Goal: Information Seeking & Learning: Learn about a topic

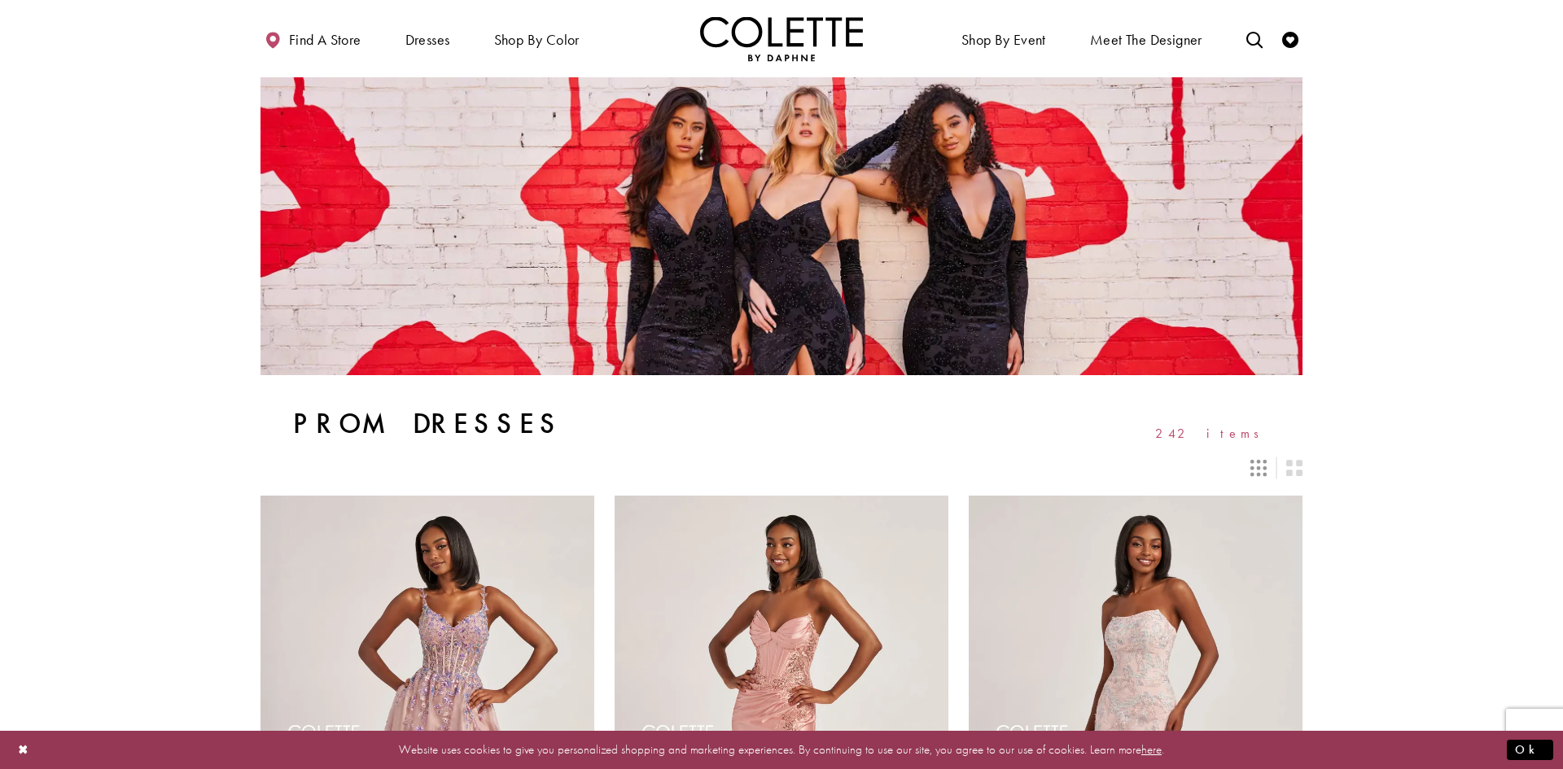
click at [588, 91] on div at bounding box center [789, 388] width 1579 height 777
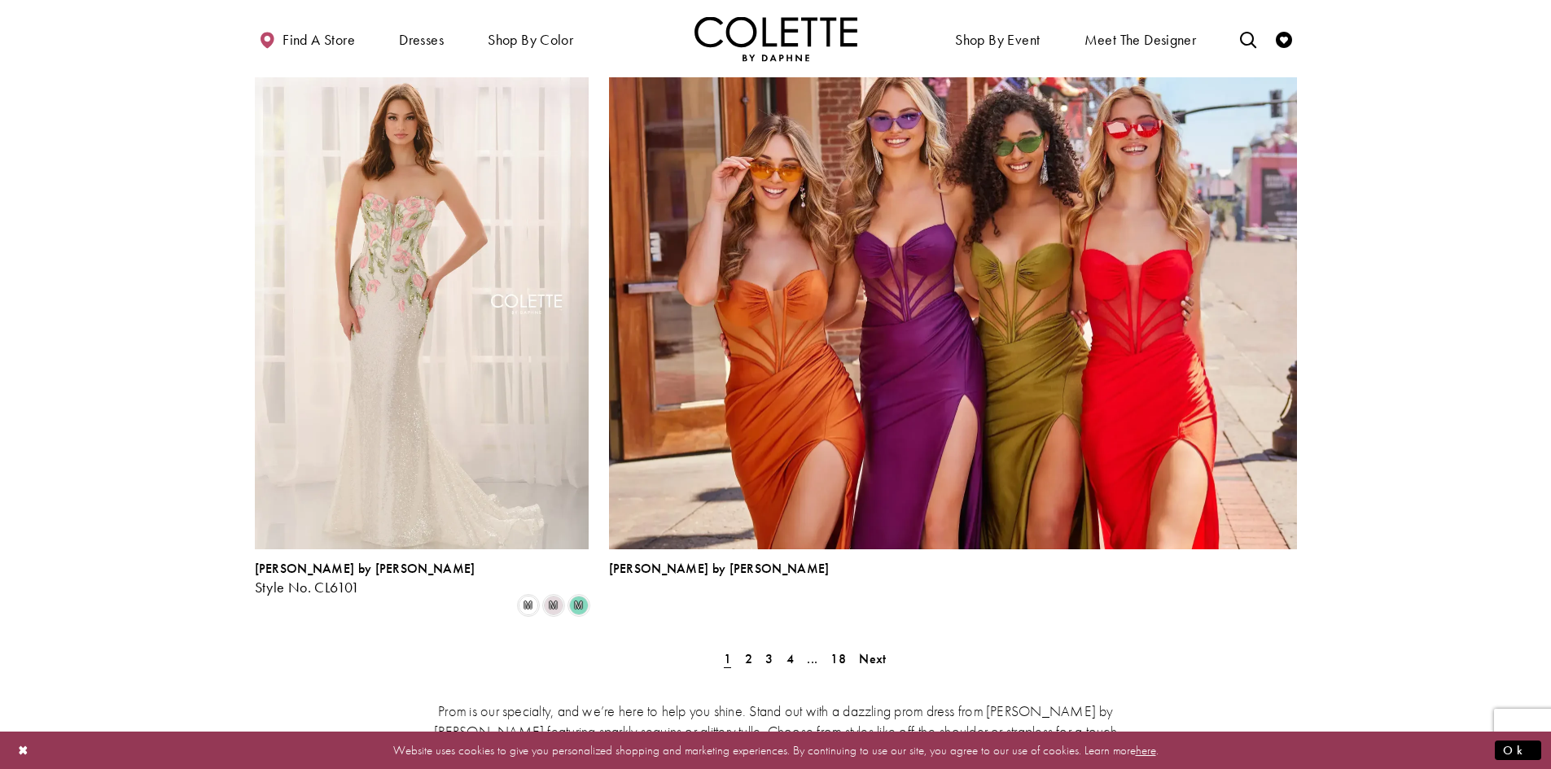
scroll to position [3582, 0]
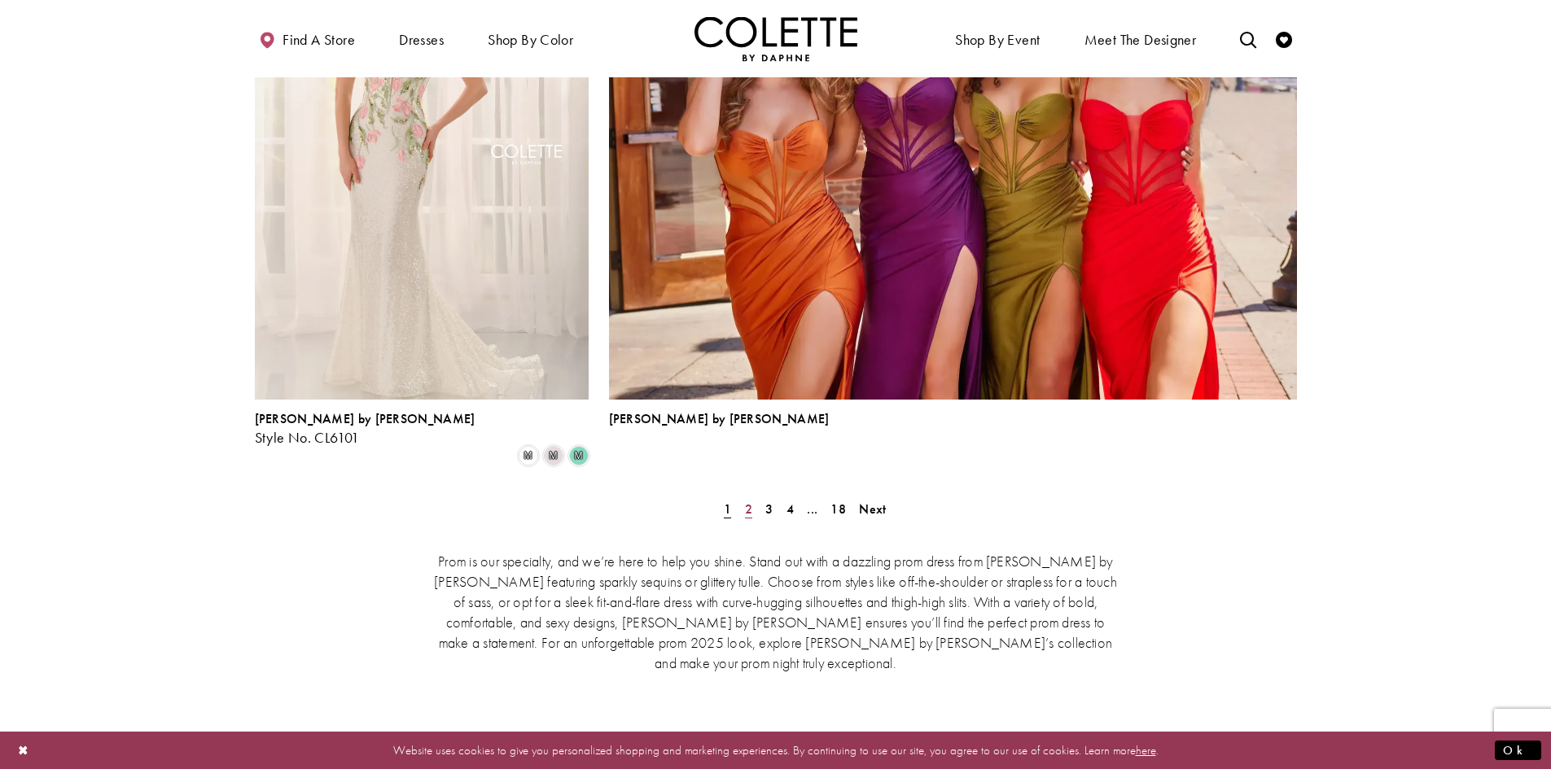
click at [748, 501] on span "2" at bounding box center [748, 509] width 7 height 17
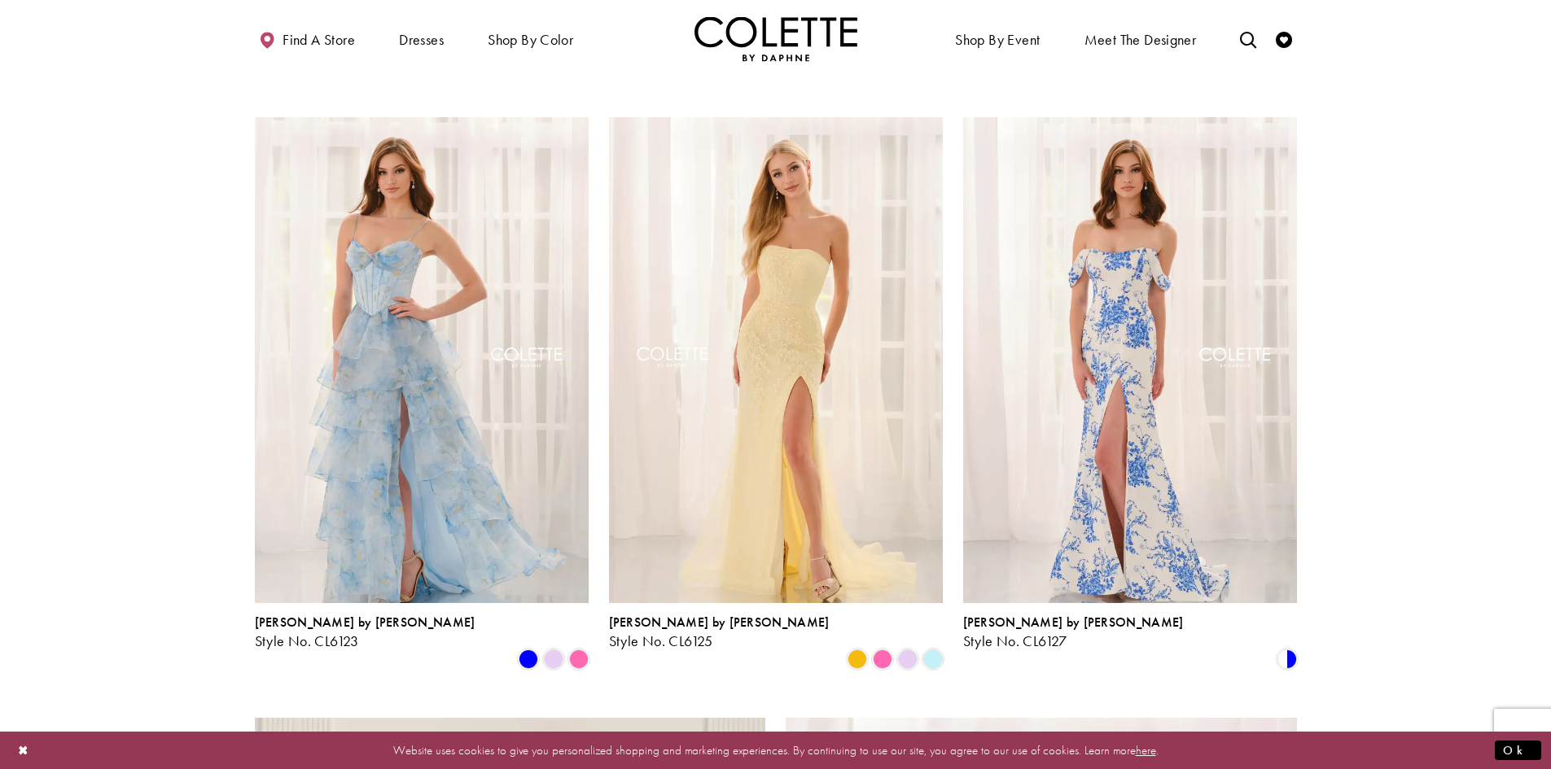
scroll to position [2209, 0]
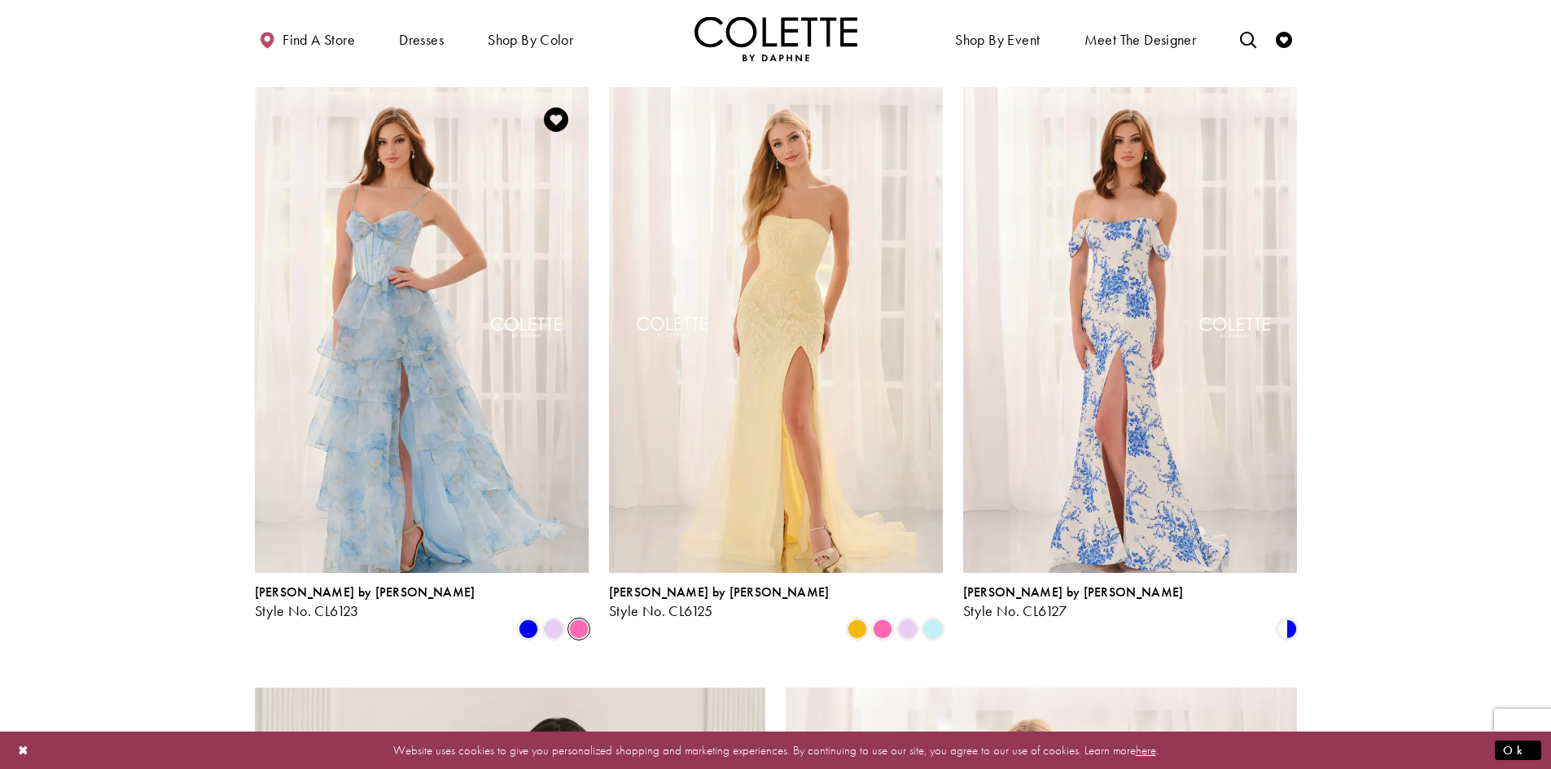
click at [580, 620] on span "Product List" at bounding box center [579, 630] width 20 height 20
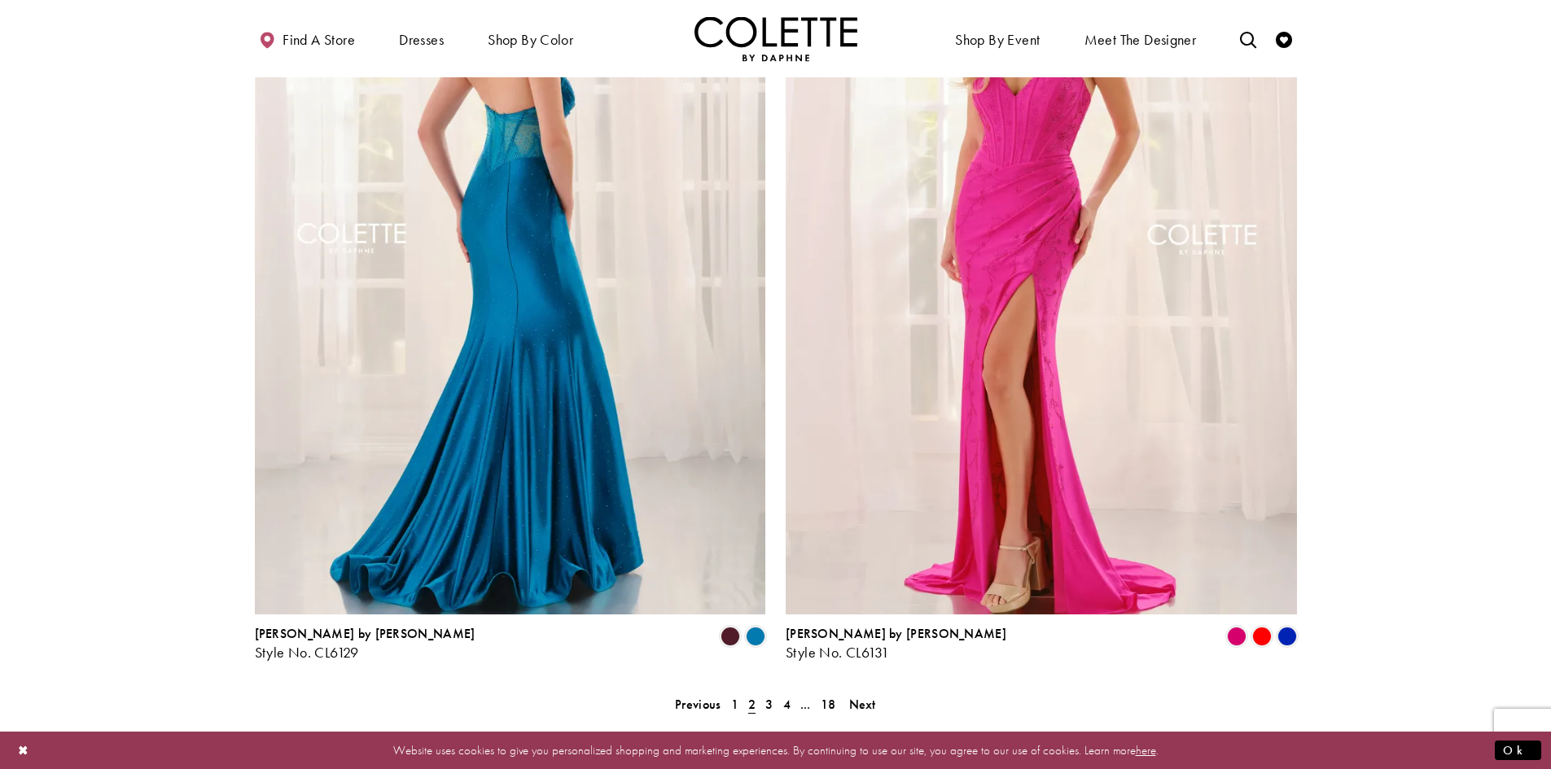
scroll to position [3023, 0]
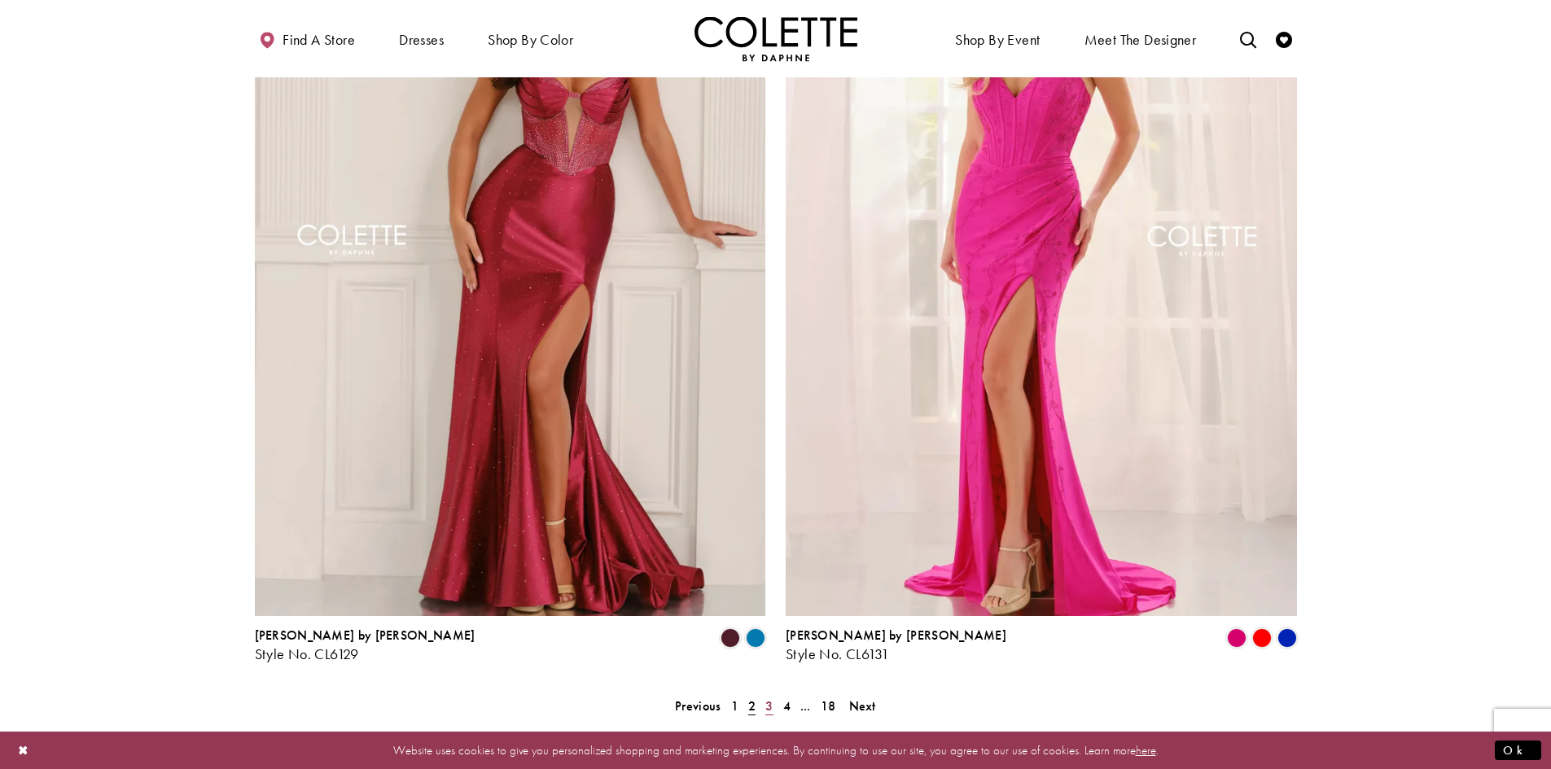
click at [768, 698] on span "3" at bounding box center [768, 706] width 7 height 17
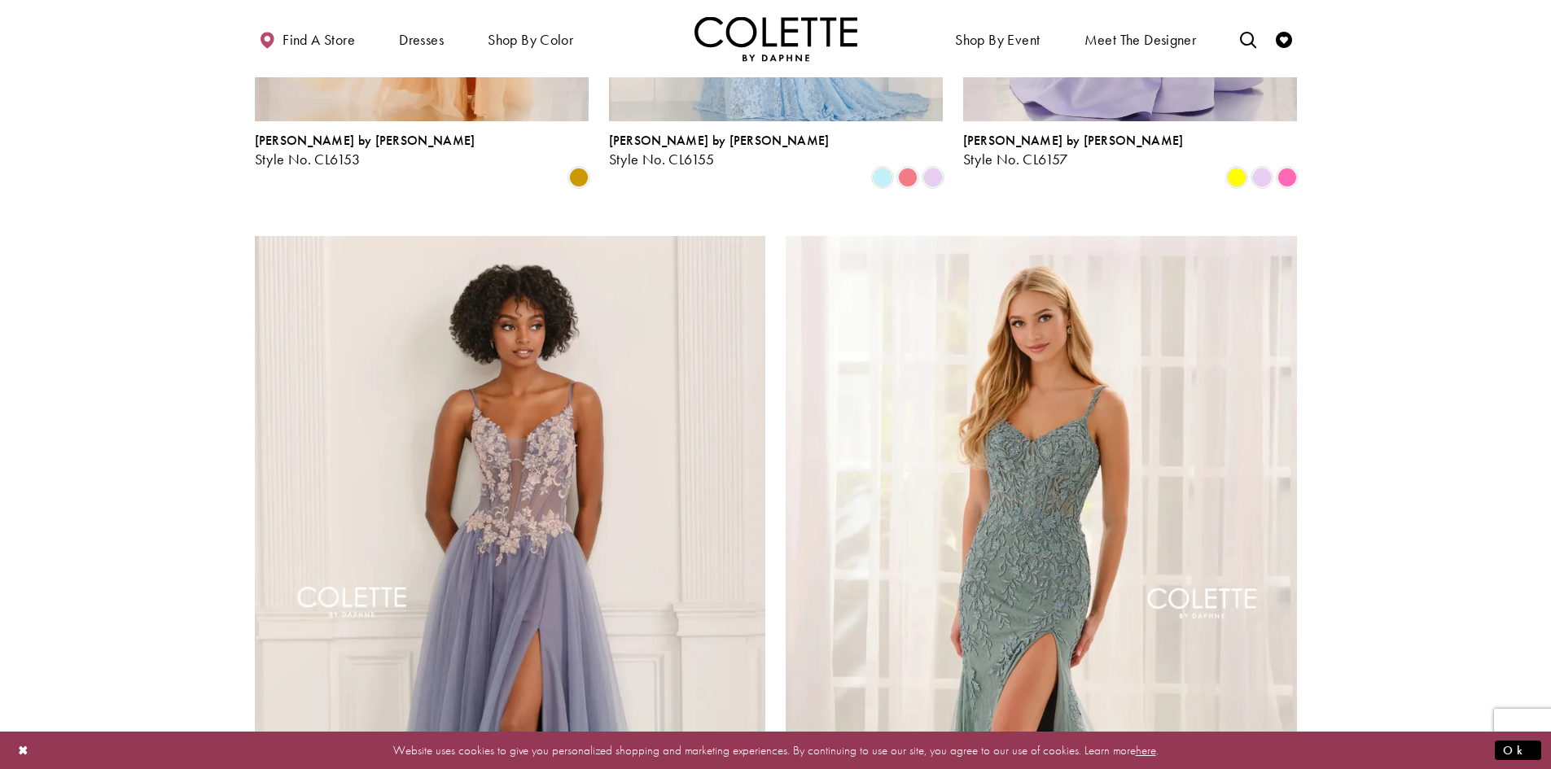
scroll to position [2361, 0]
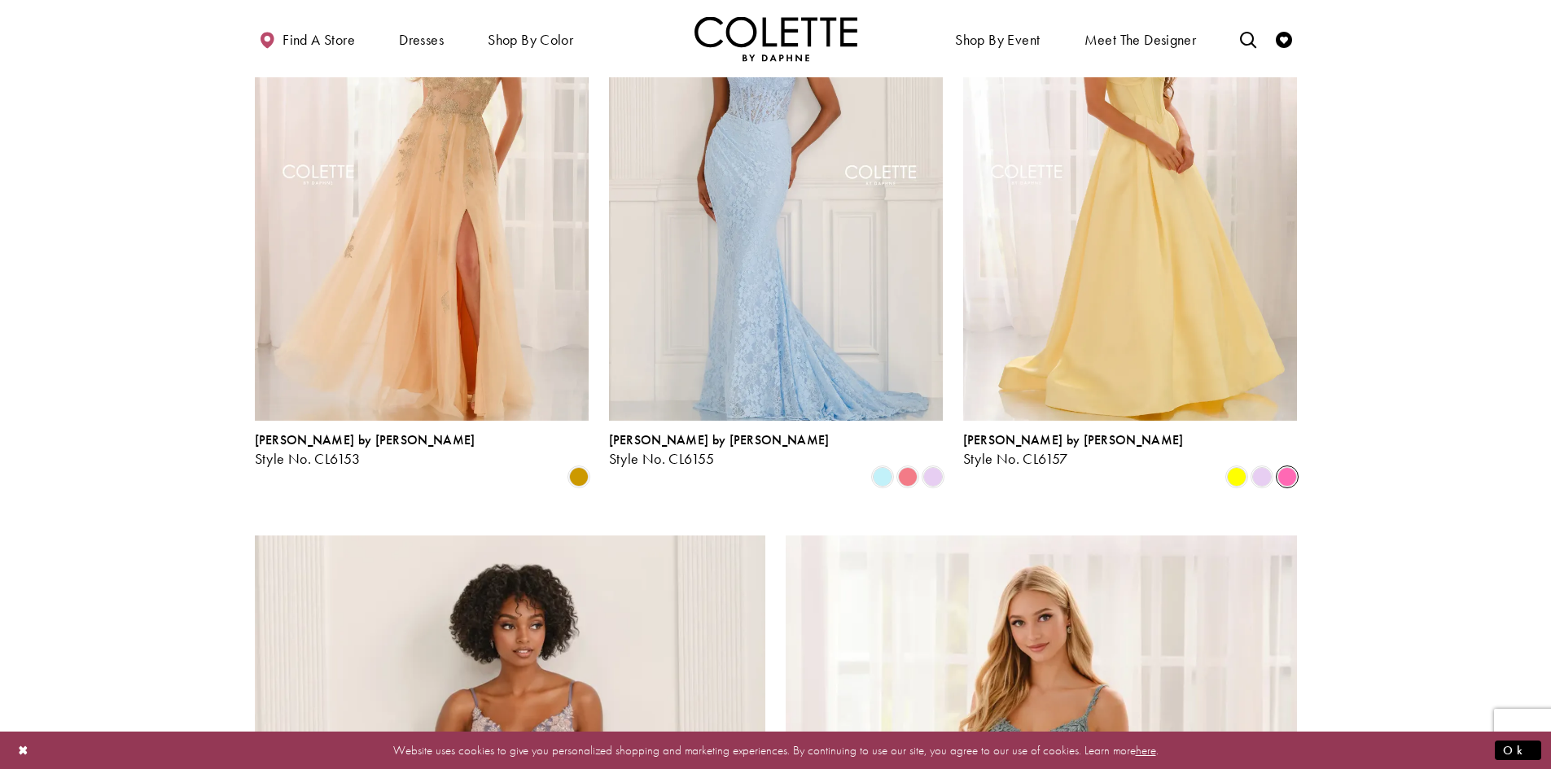
click at [1293, 467] on span "Product List" at bounding box center [1287, 477] width 20 height 20
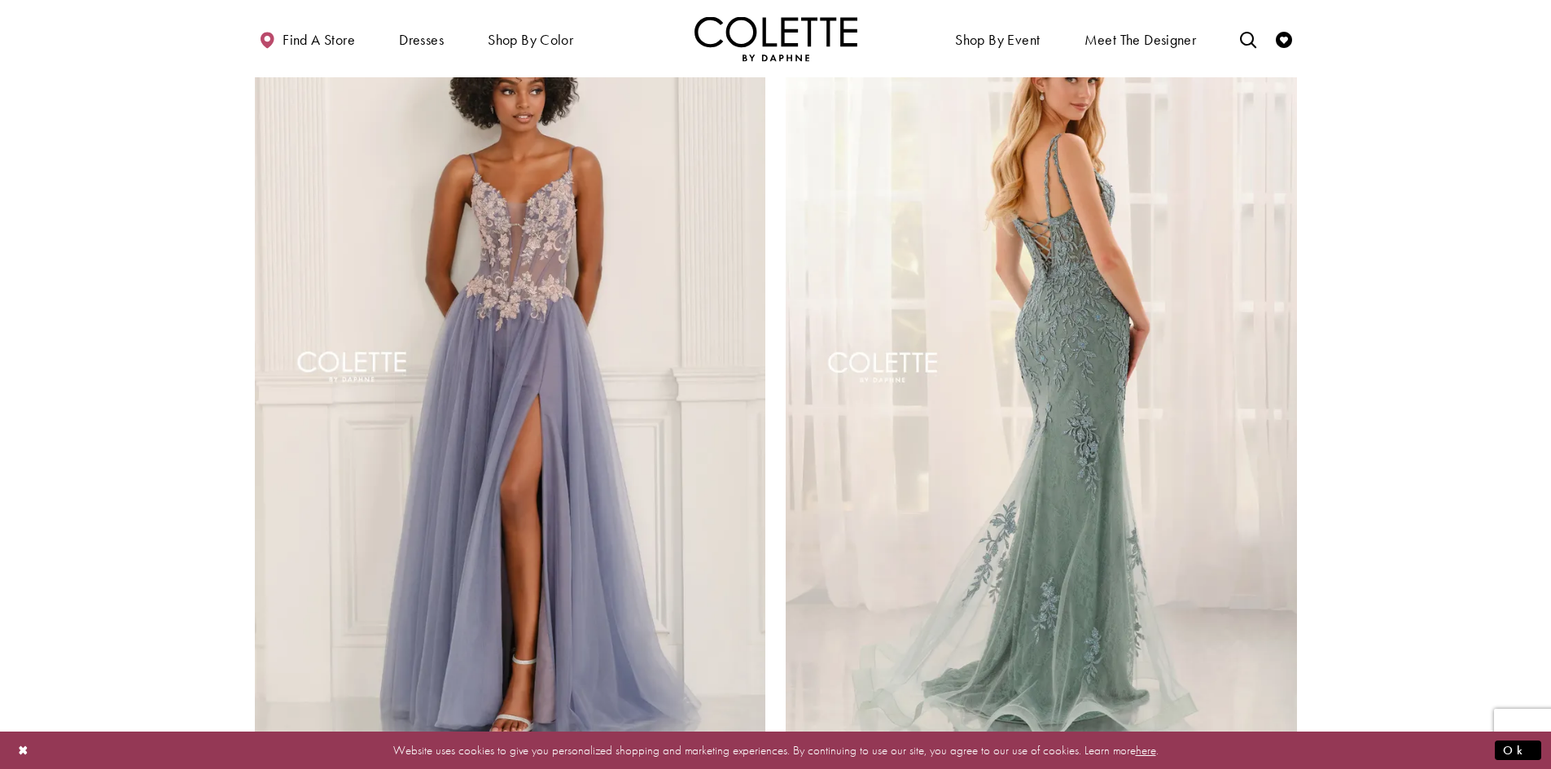
scroll to position [3013, 0]
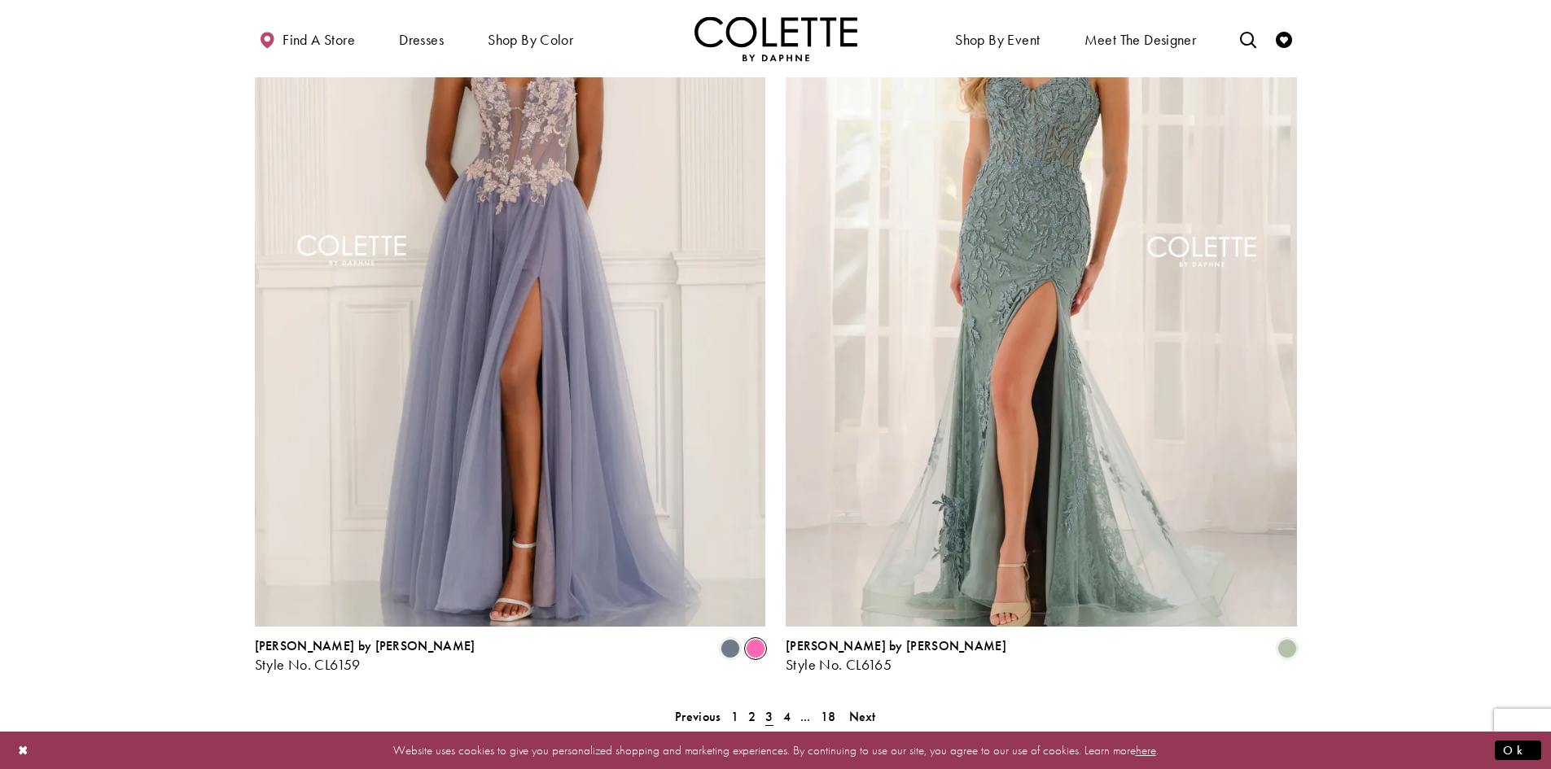
click at [761, 639] on span "Product List" at bounding box center [756, 649] width 20 height 20
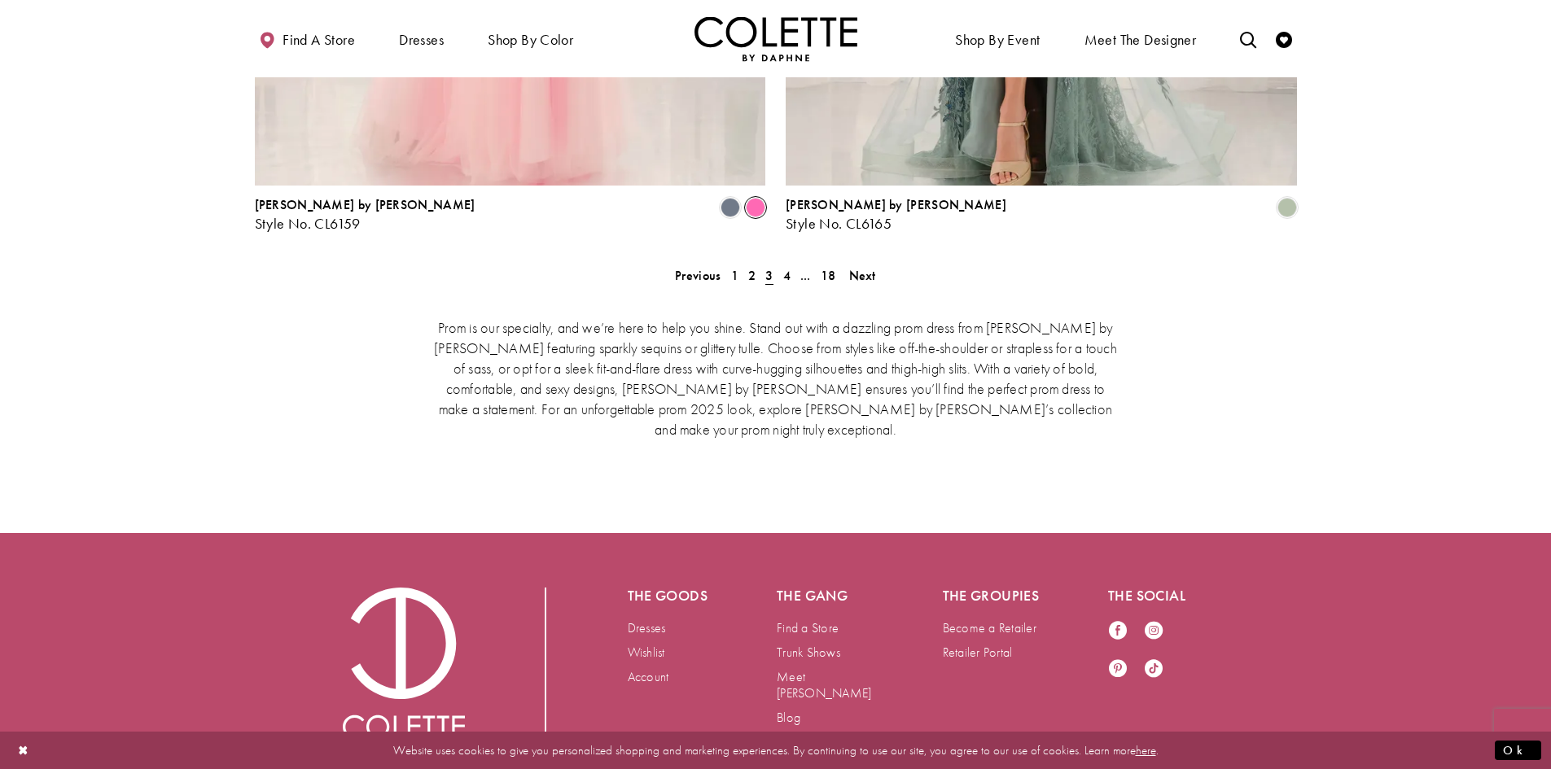
scroll to position [3457, 0]
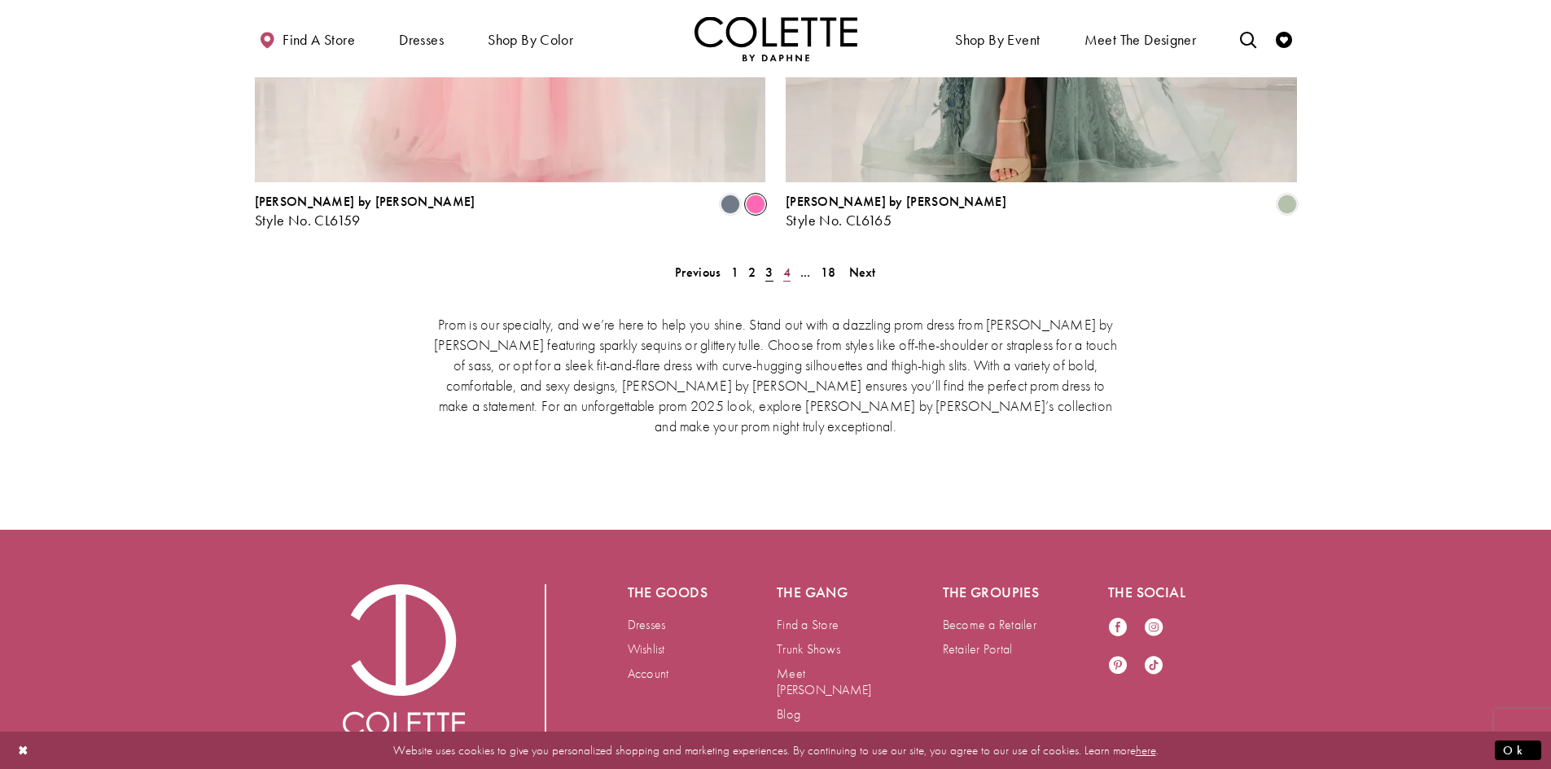
click at [789, 264] on span "4" at bounding box center [786, 272] width 7 height 17
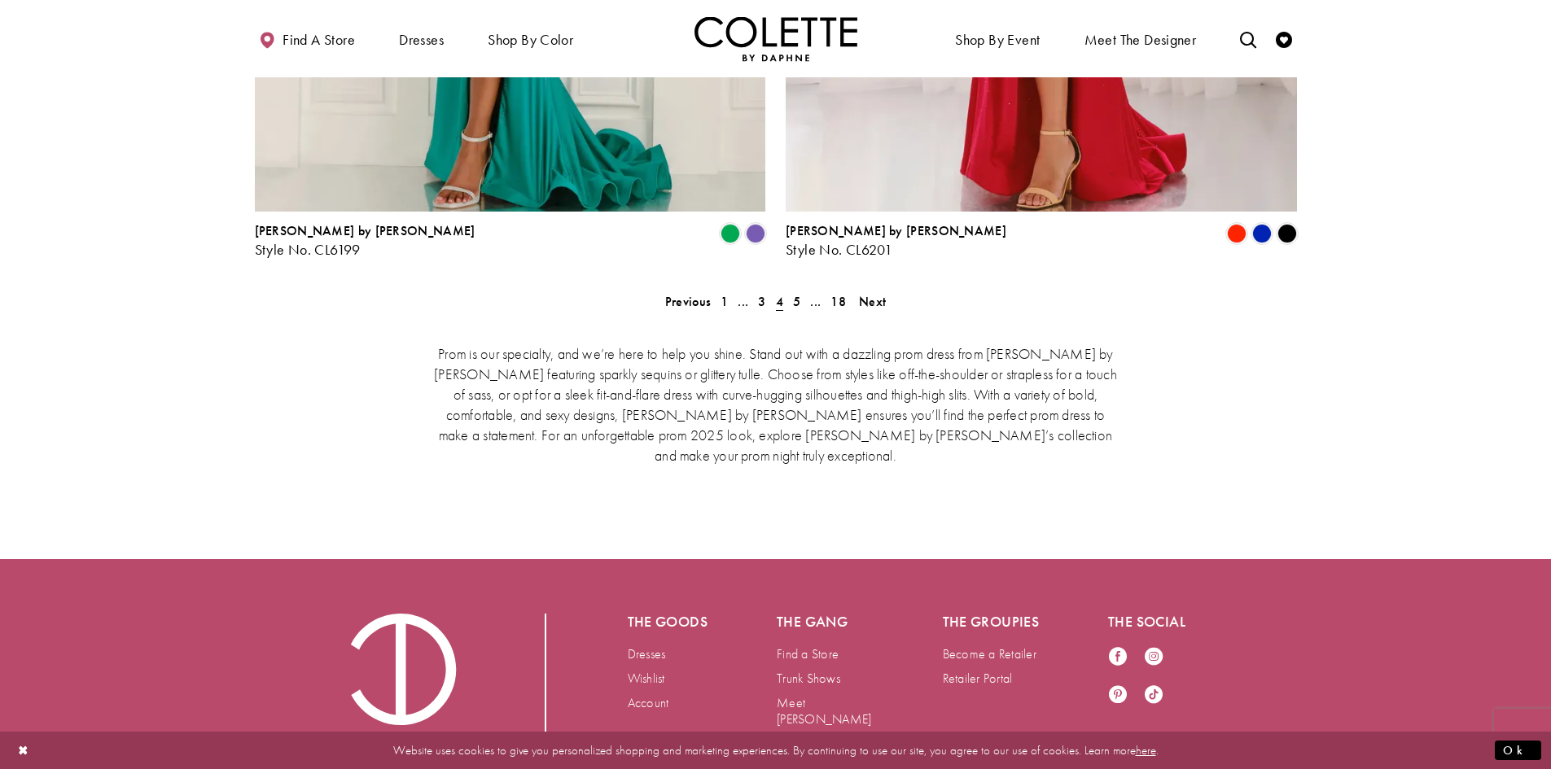
scroll to position [3430, 0]
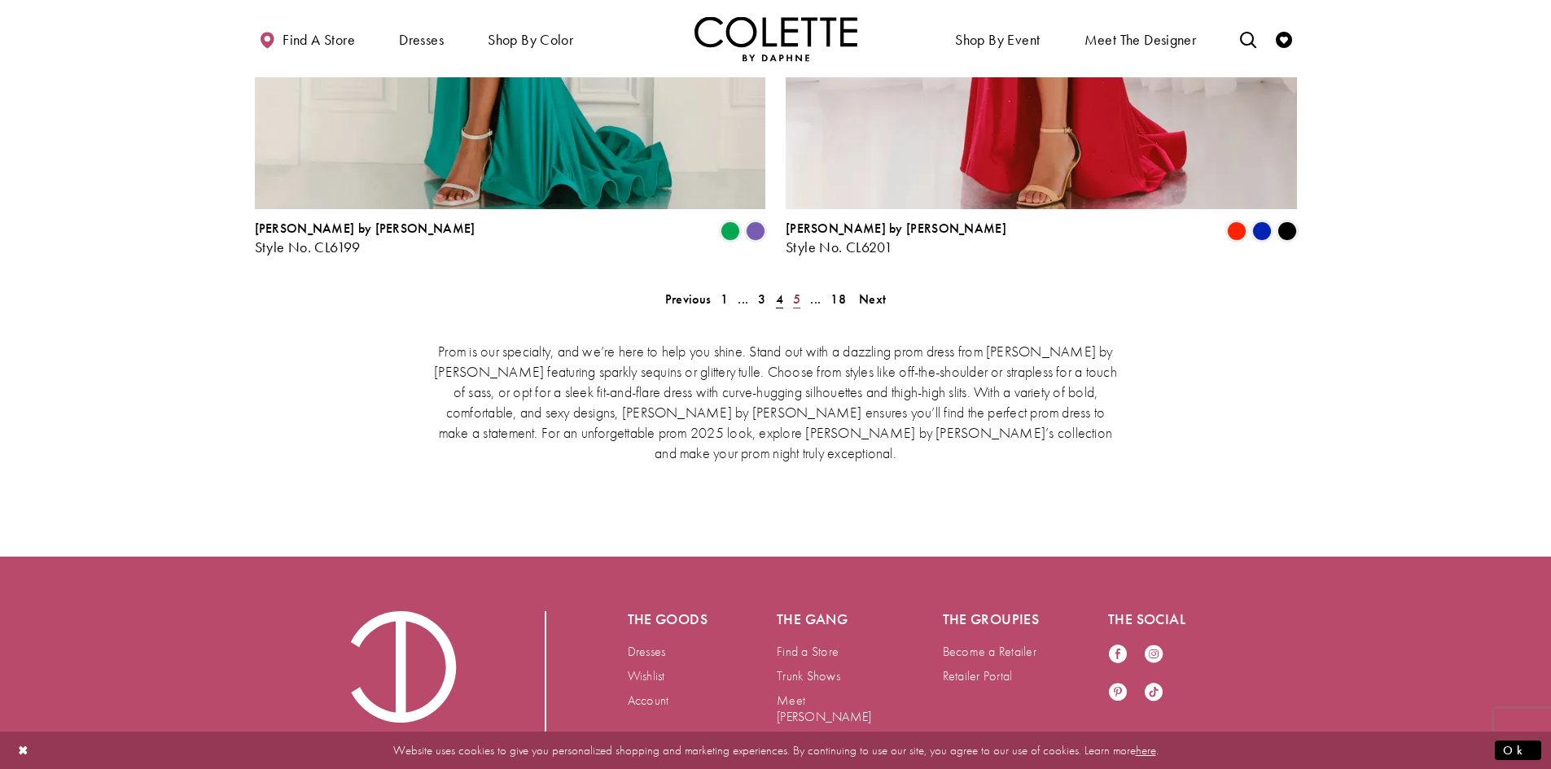
click at [795, 291] on span "5" at bounding box center [796, 299] width 7 height 17
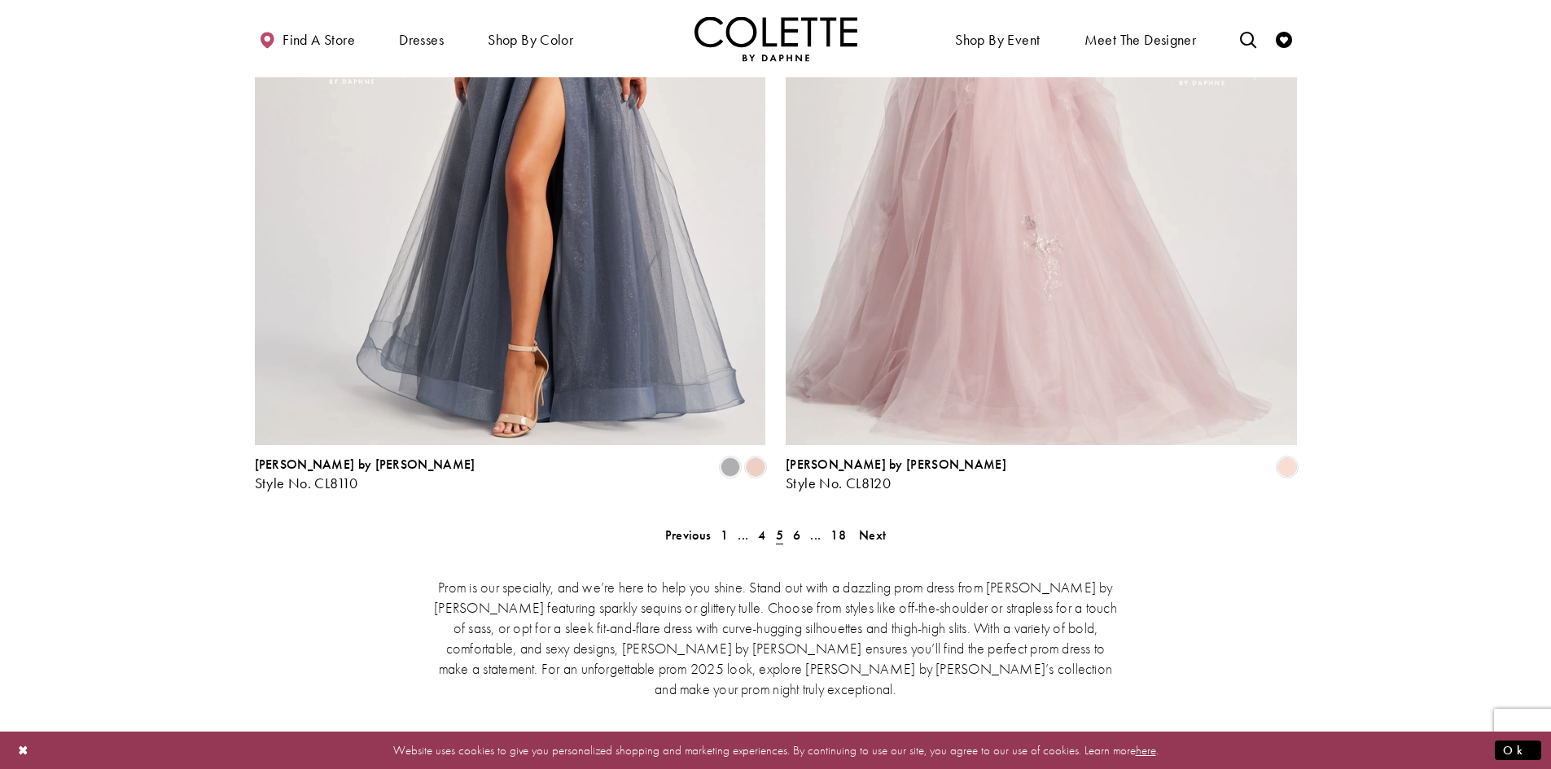
scroll to position [3267, 0]
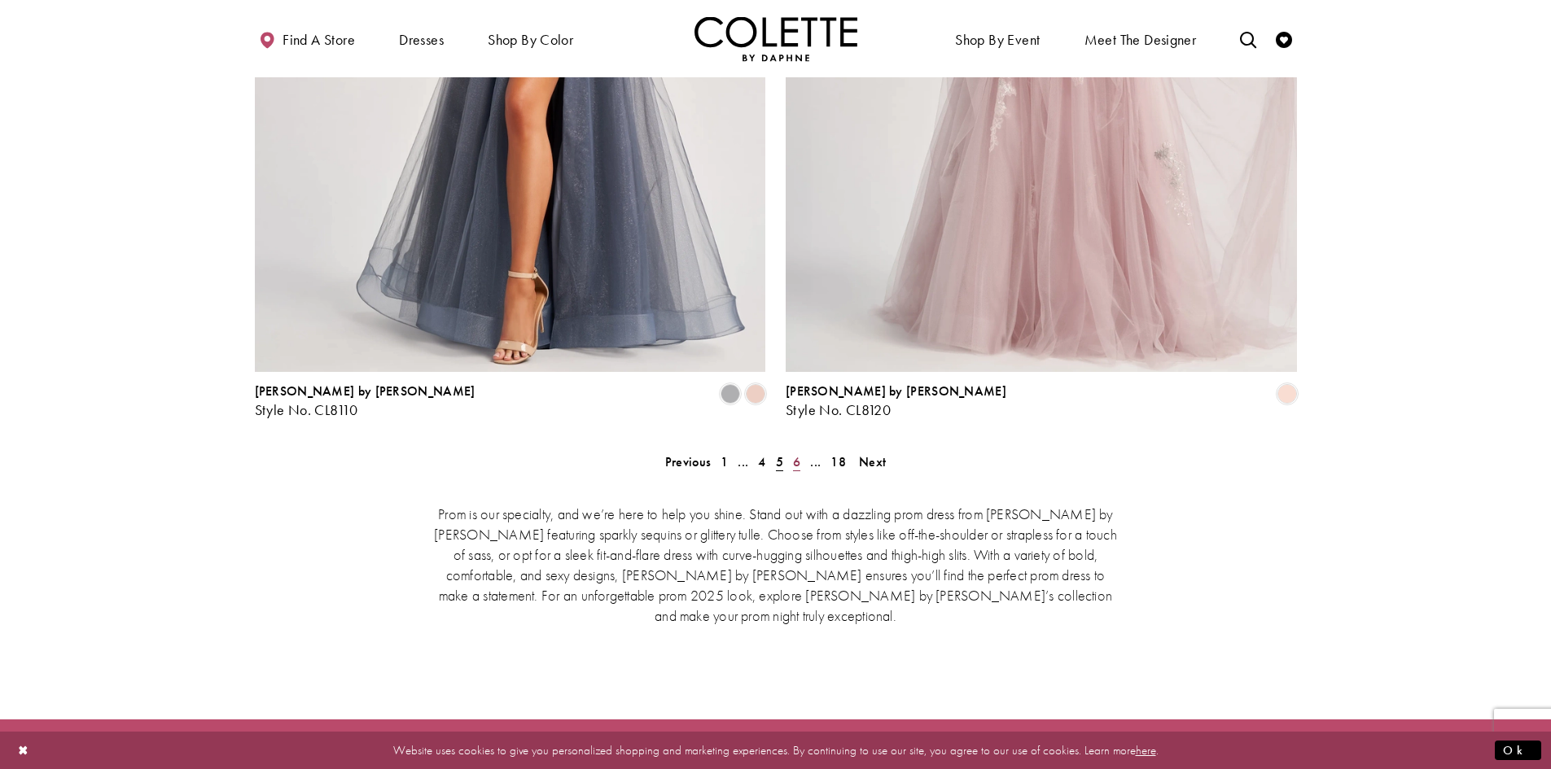
click at [797, 454] on span "6" at bounding box center [796, 462] width 7 height 17
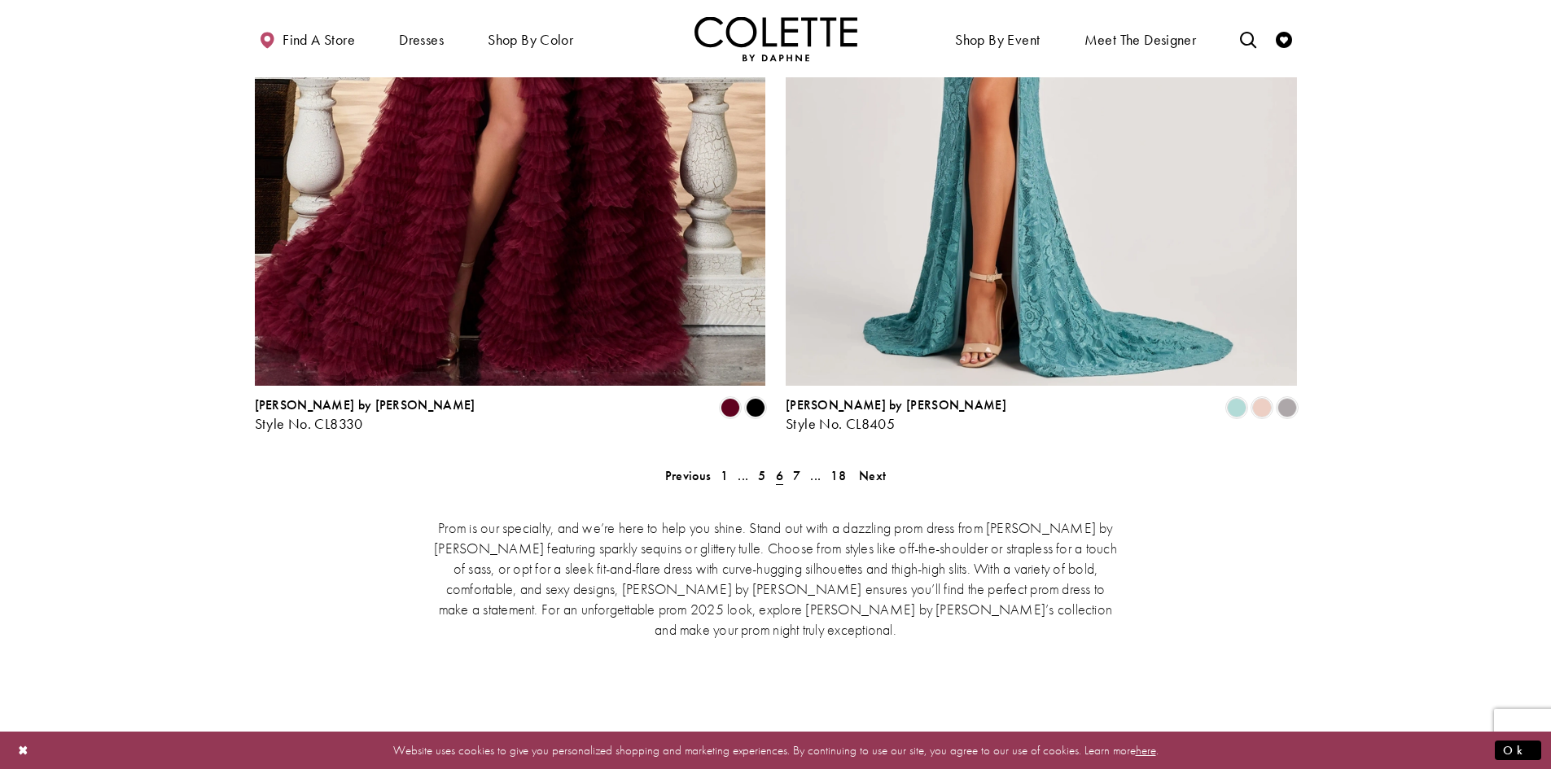
scroll to position [3267, 0]
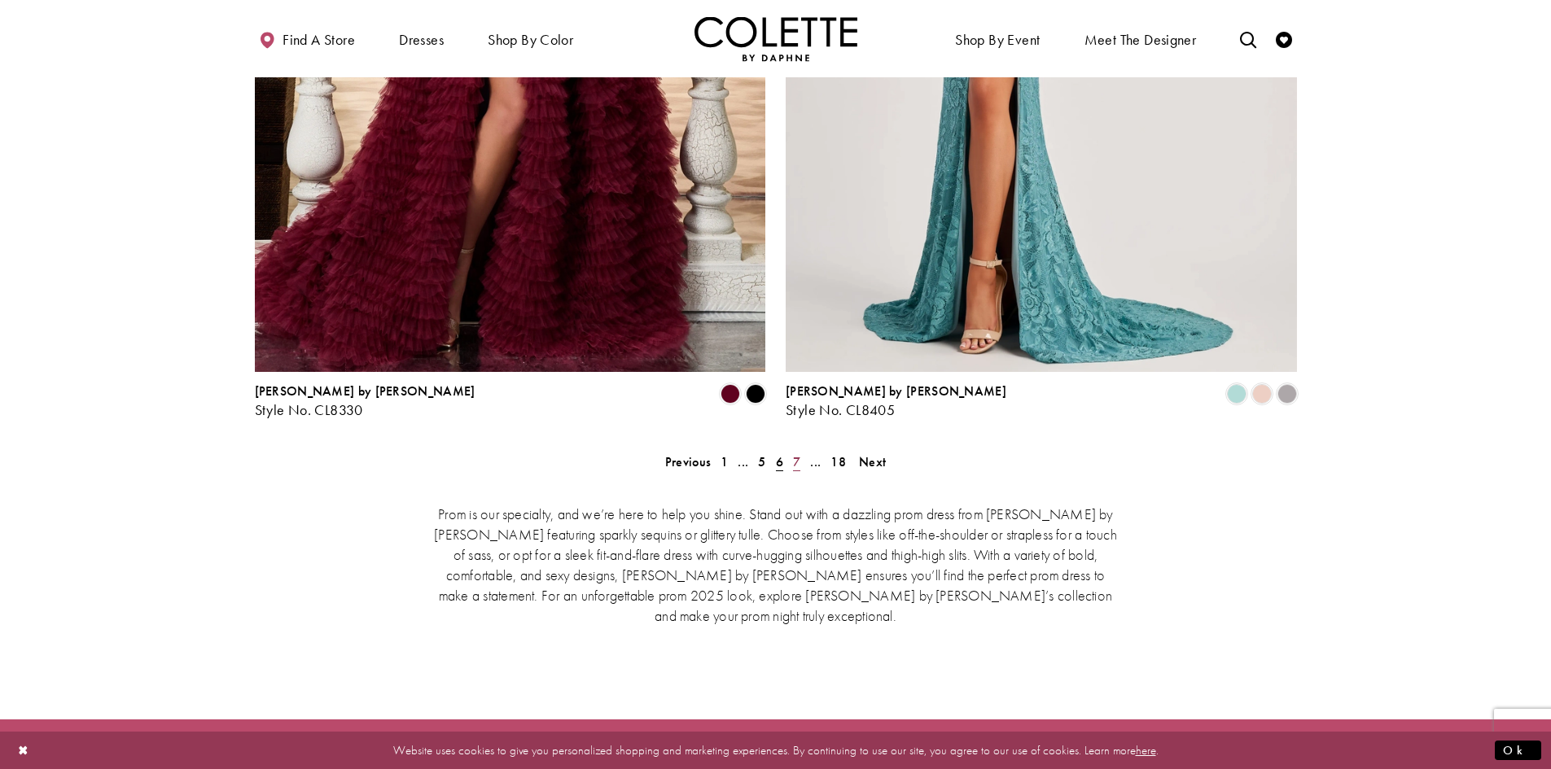
click at [797, 454] on span "7" at bounding box center [796, 462] width 7 height 17
